Goal: Navigation & Orientation: Find specific page/section

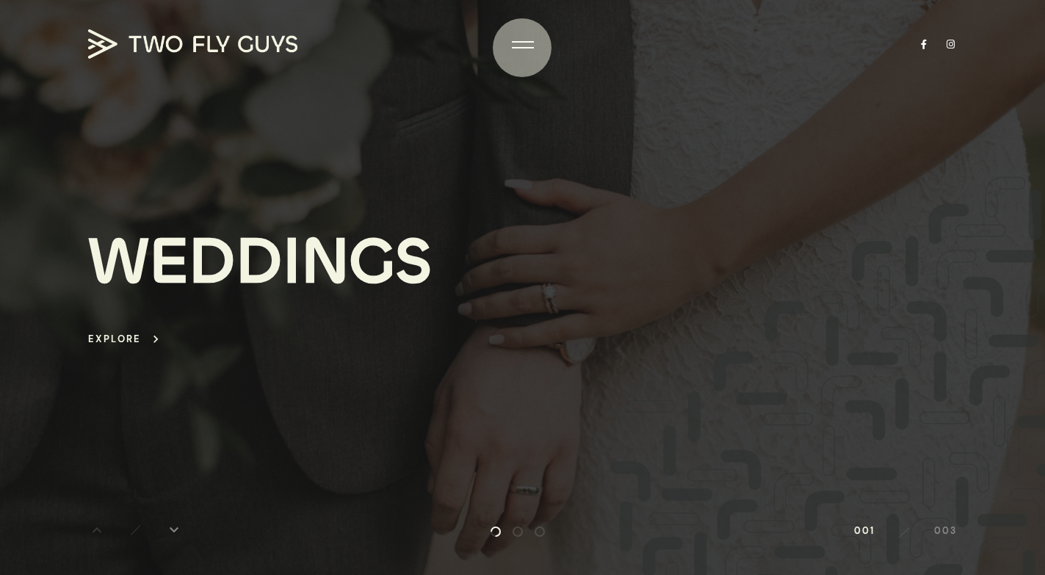
click at [522, 48] on div at bounding box center [523, 47] width 22 height 1
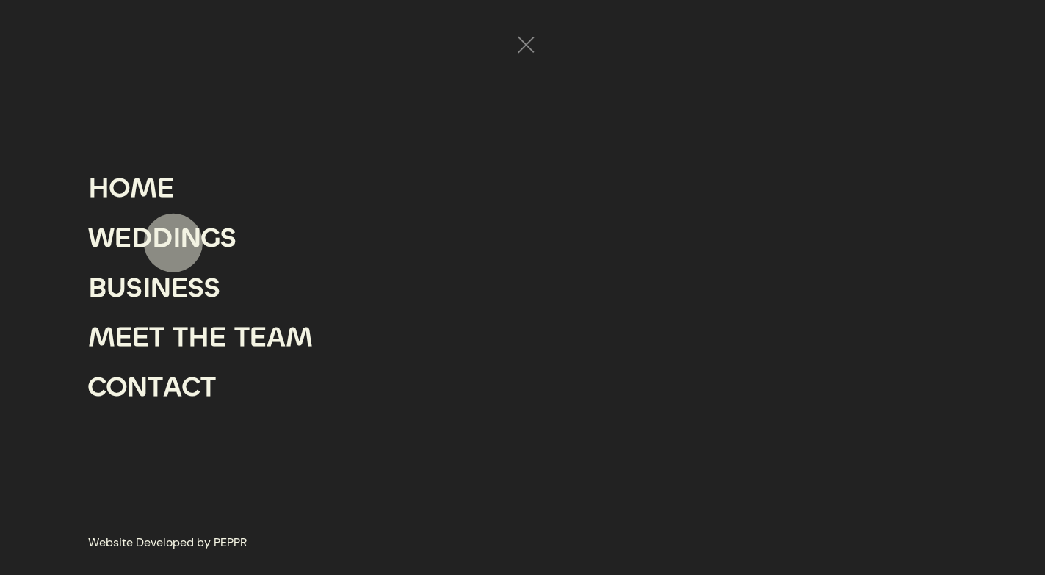
click at [173, 243] on div "I" at bounding box center [177, 238] width 8 height 50
